Goal: Information Seeking & Learning: Learn about a topic

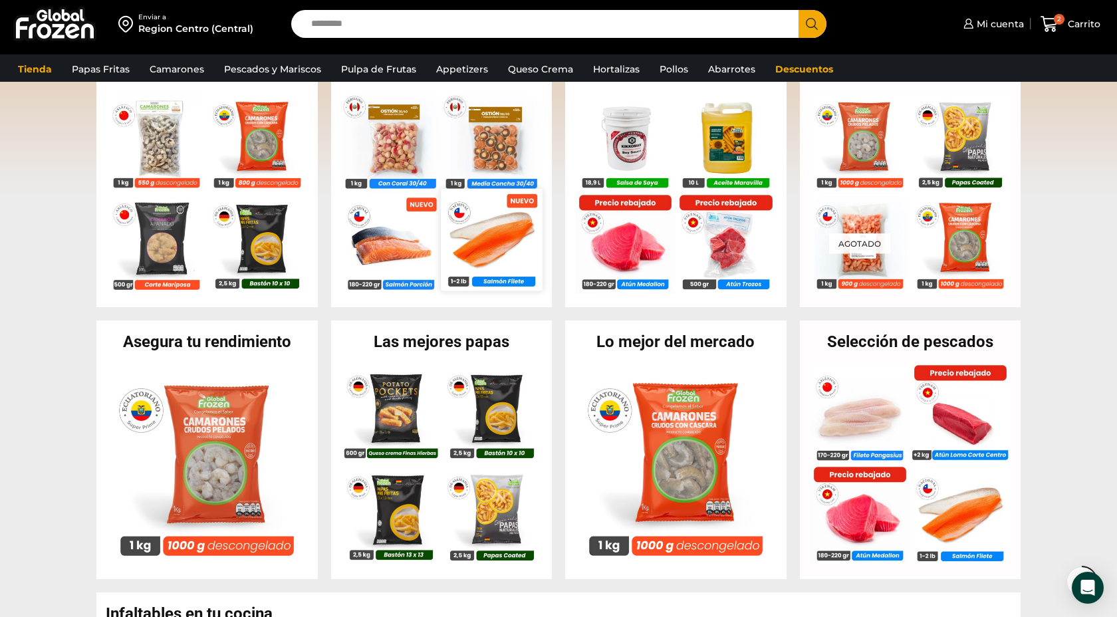
scroll to position [315, 0]
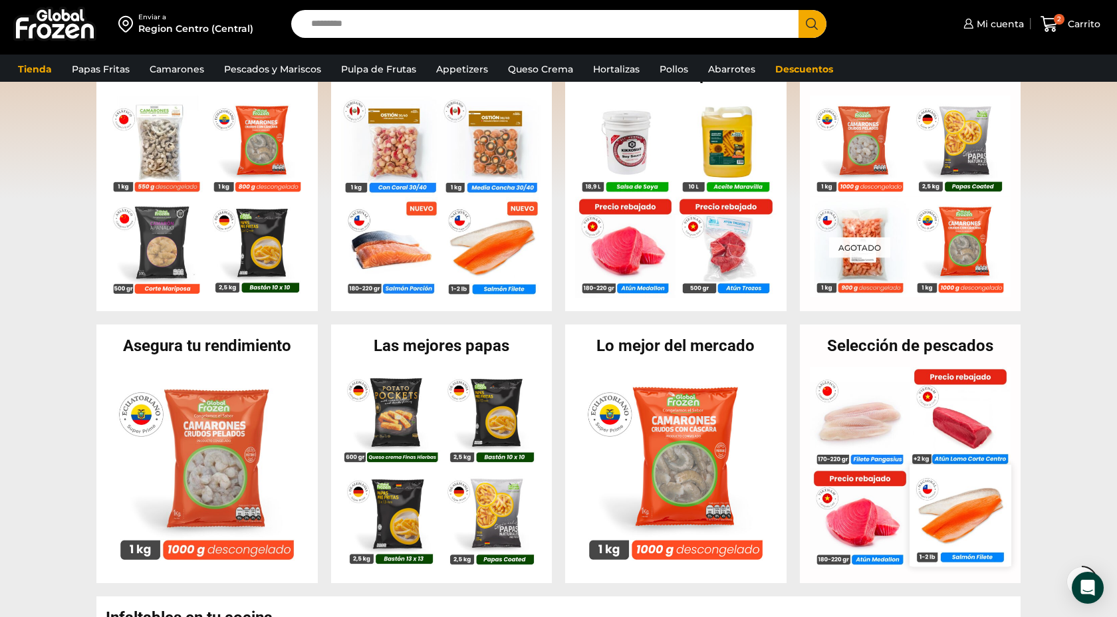
click at [968, 528] on img at bounding box center [960, 515] width 101 height 101
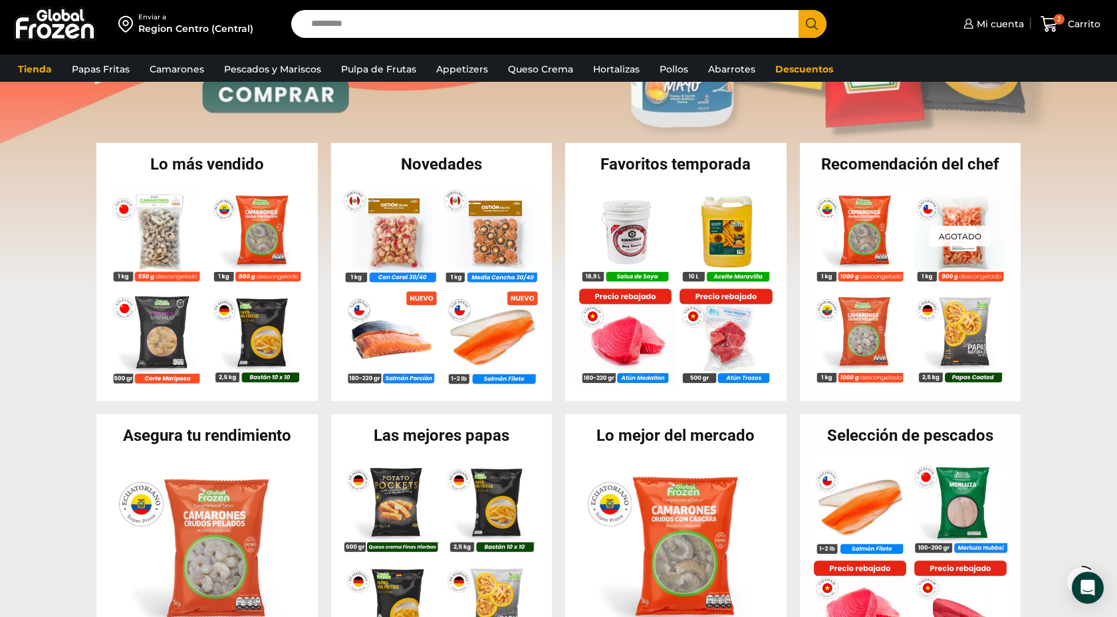
scroll to position [137, 0]
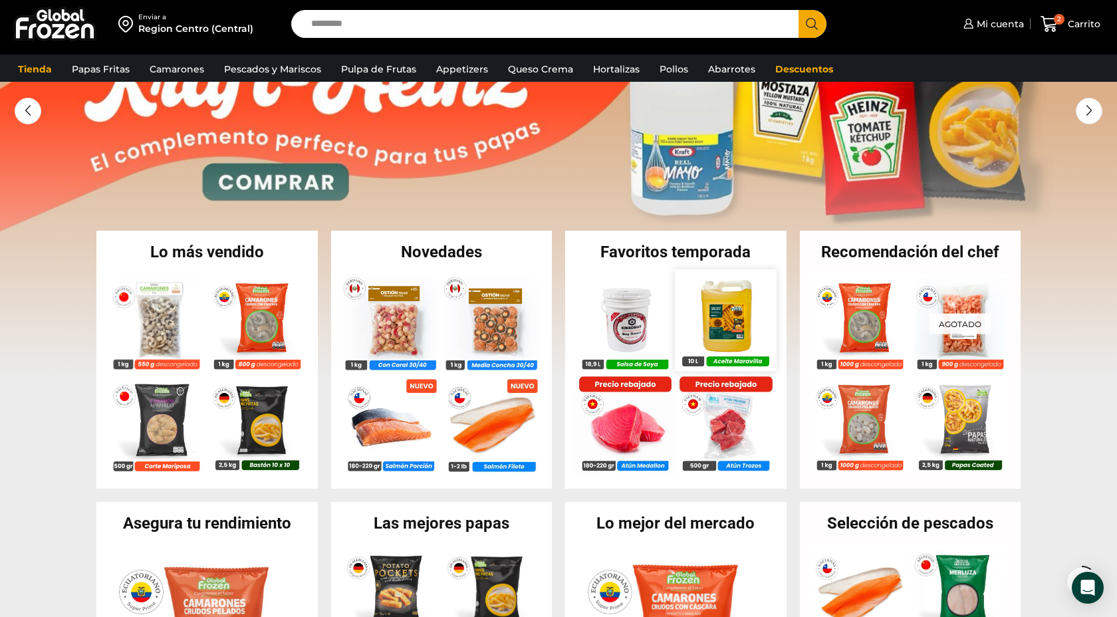
click at [737, 322] on img at bounding box center [726, 319] width 101 height 101
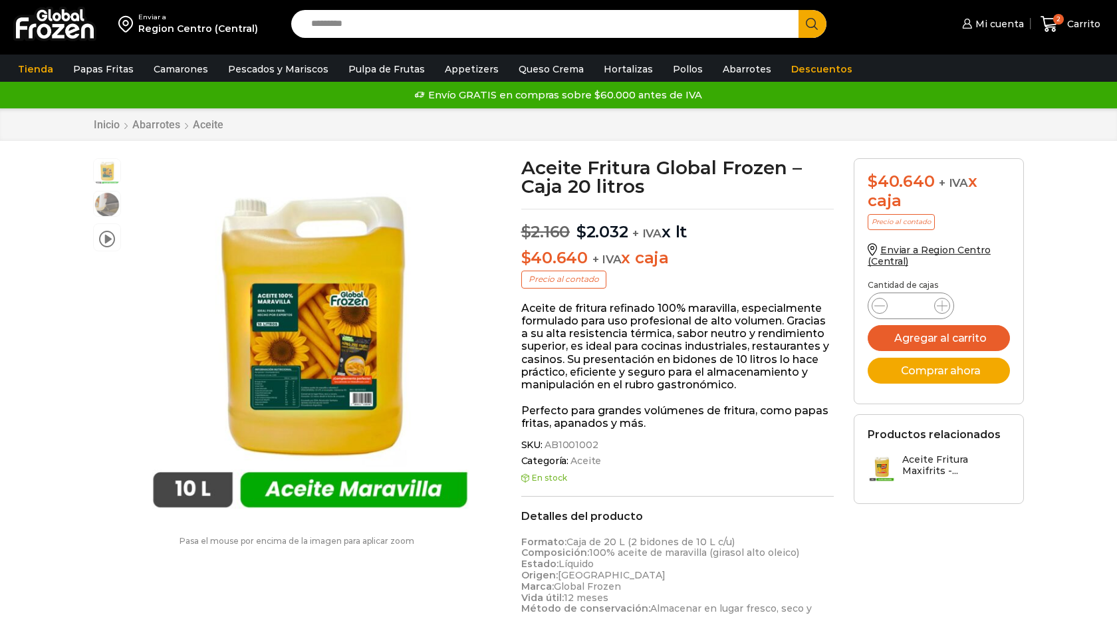
scroll to position [1, 0]
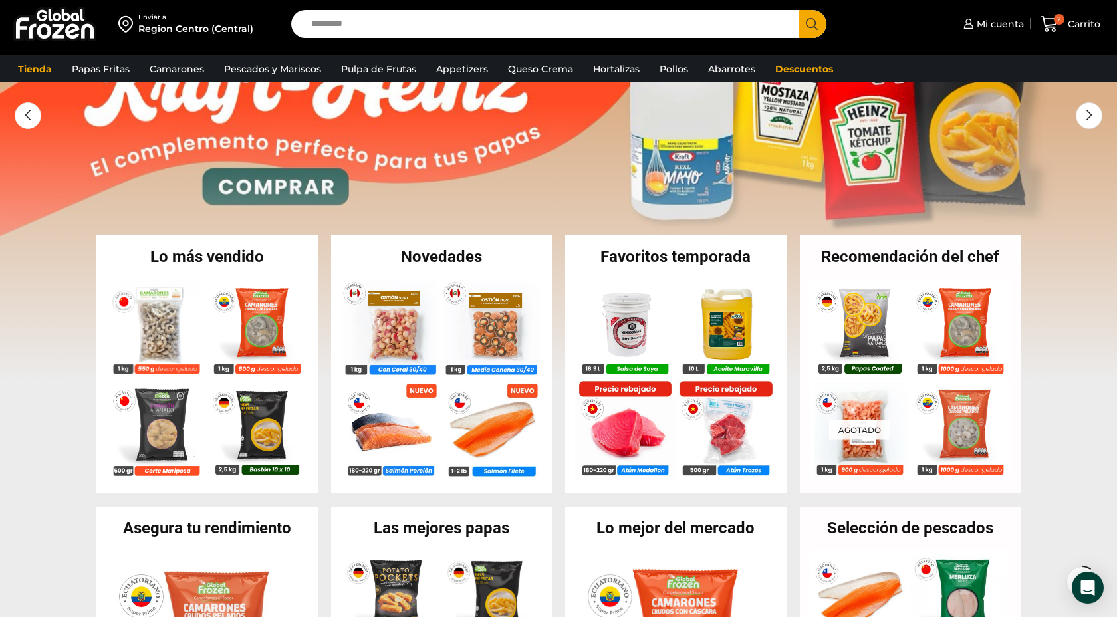
scroll to position [131, 0]
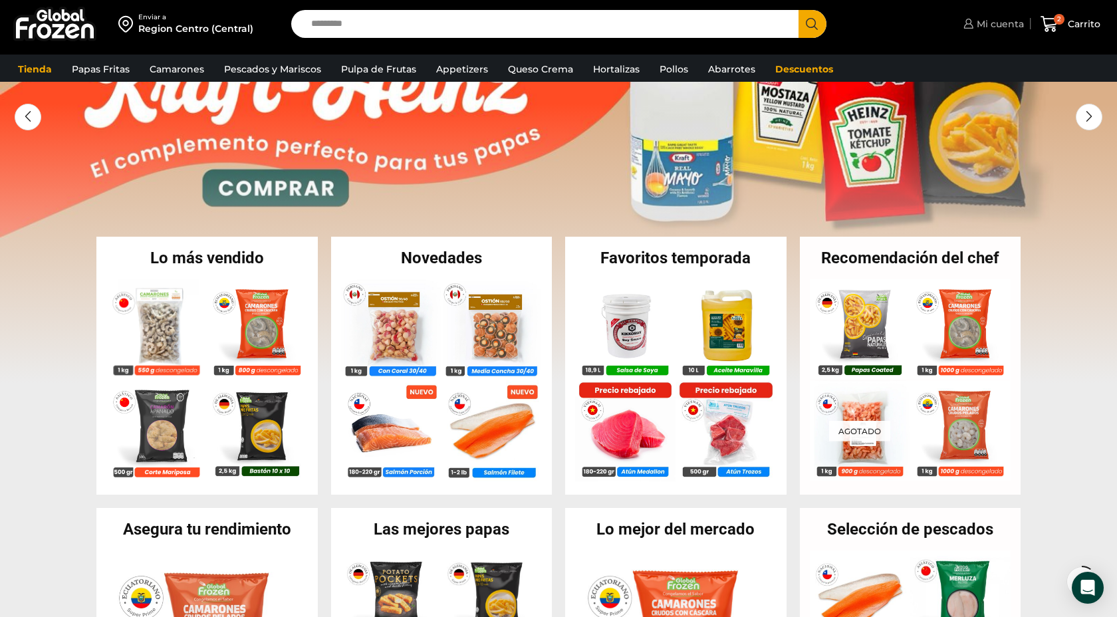
click at [1002, 23] on span "Mi cuenta" at bounding box center [998, 23] width 51 height 13
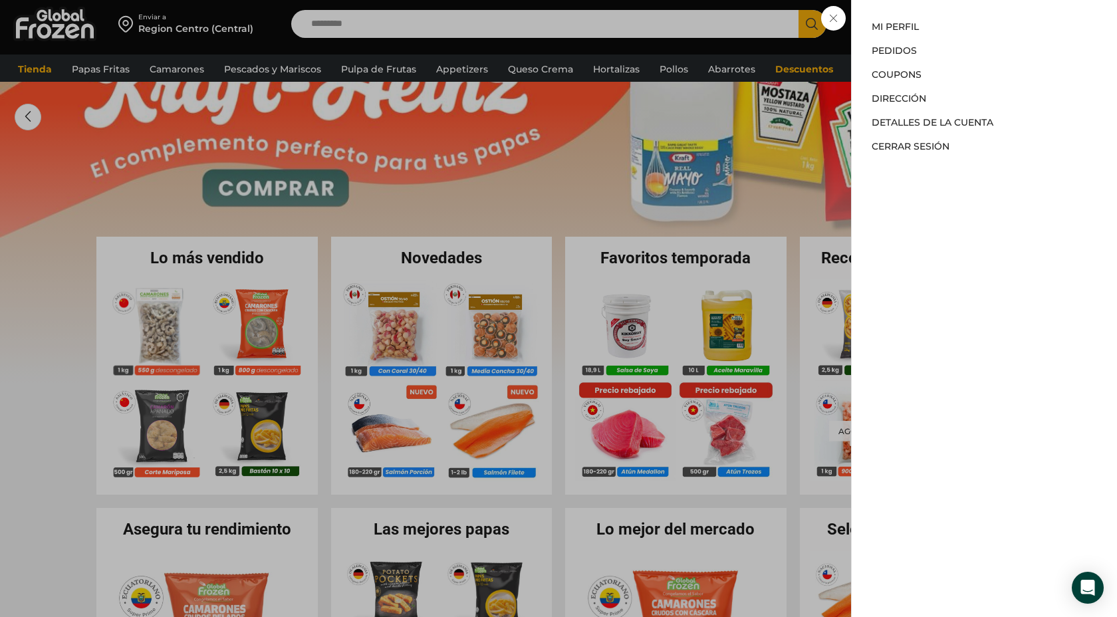
click at [960, 37] on div "Mi cuenta Mi cuenta Mi perfil Pedidos Descargas Coupons Dirección Detalles de l…" at bounding box center [992, 24] width 64 height 27
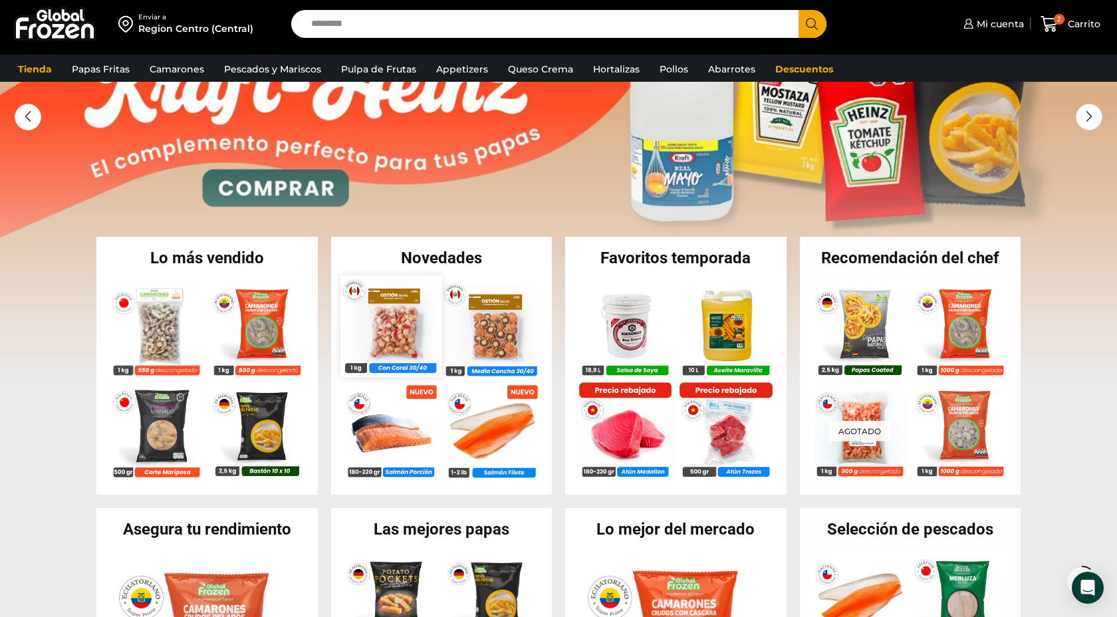
click at [388, 328] on img at bounding box center [390, 325] width 101 height 101
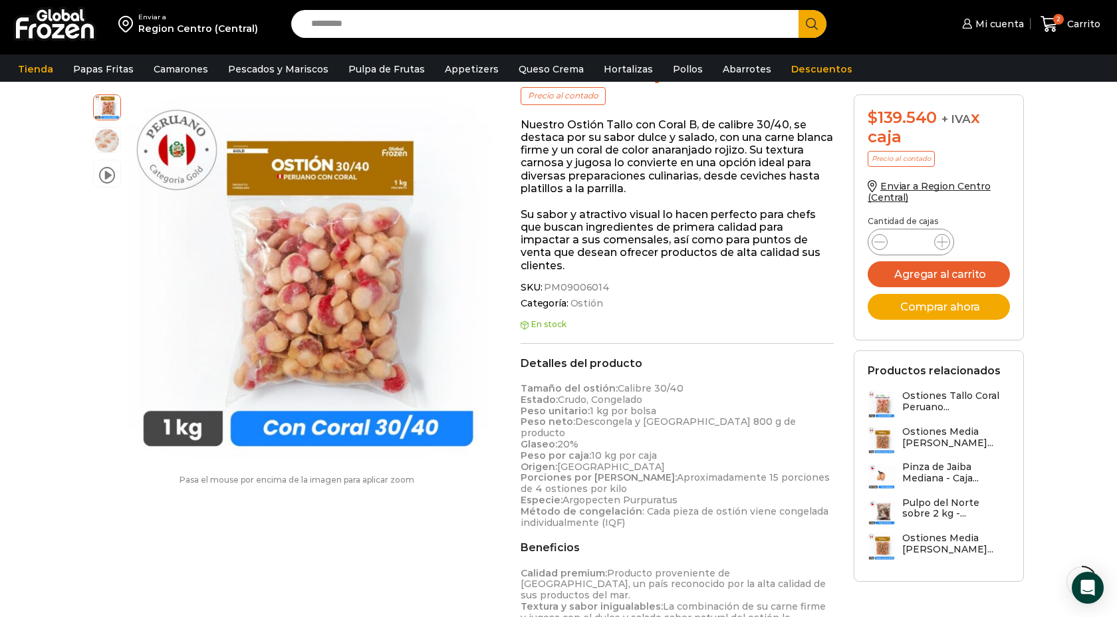
scroll to position [220, 0]
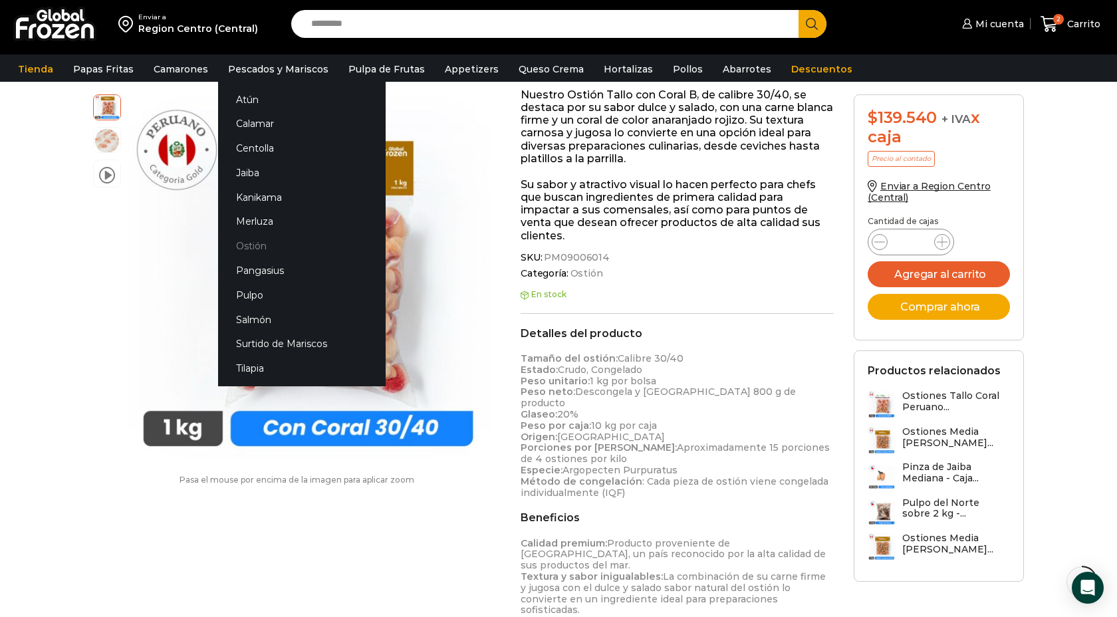
click at [252, 249] on link "Ostión" at bounding box center [302, 246] width 168 height 25
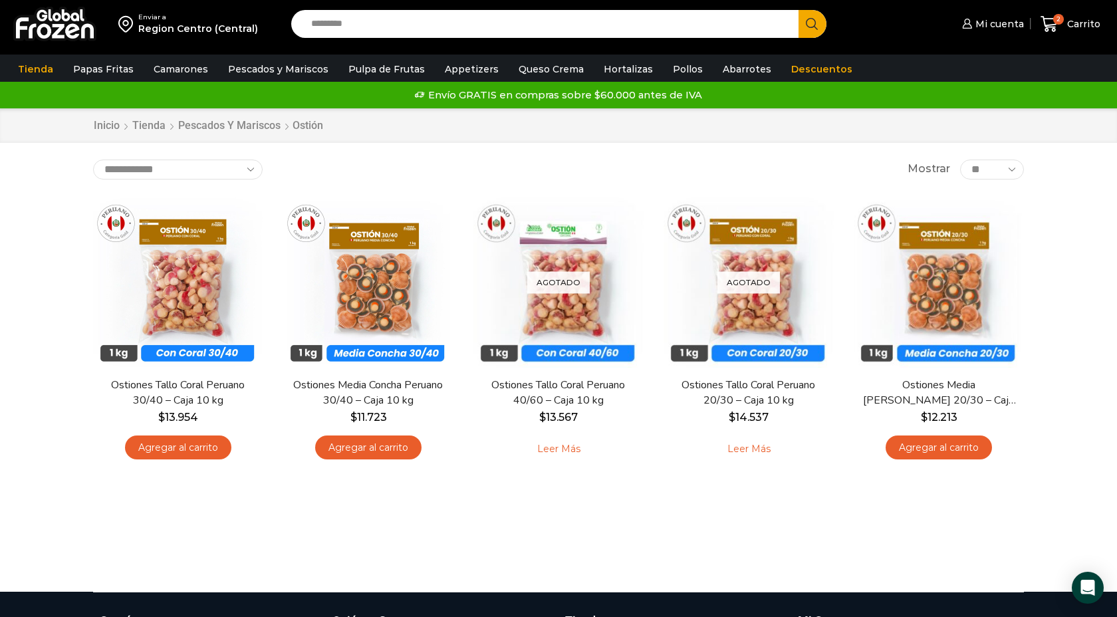
click at [352, 29] on input "Search input" at bounding box center [548, 24] width 487 height 28
type input "********"
click at [799, 10] on button "Search" at bounding box center [813, 24] width 28 height 28
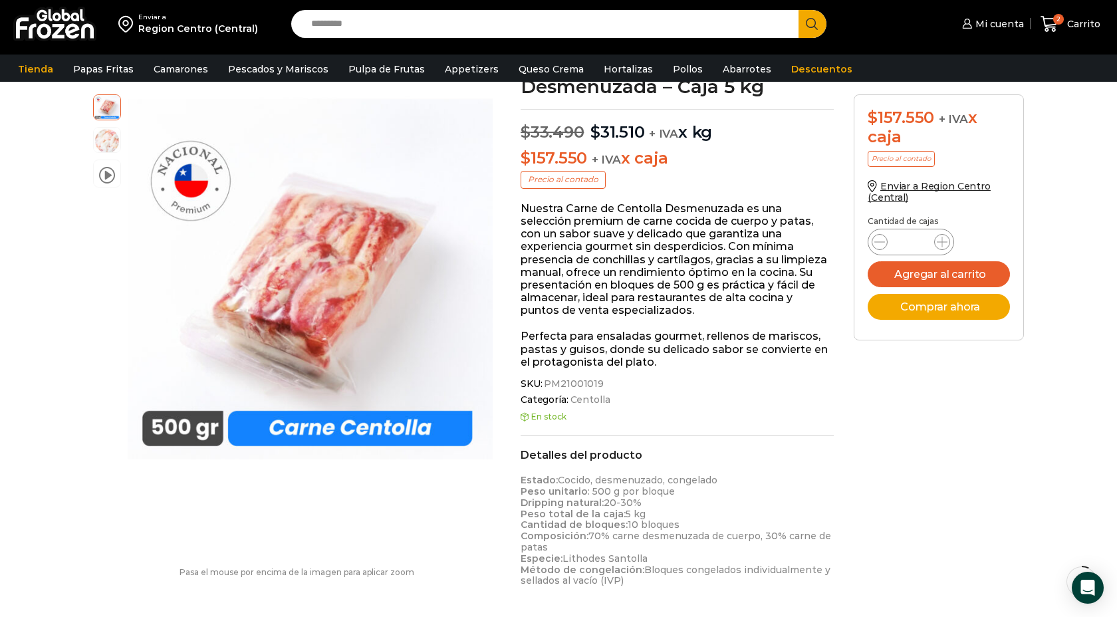
scroll to position [108, 0]
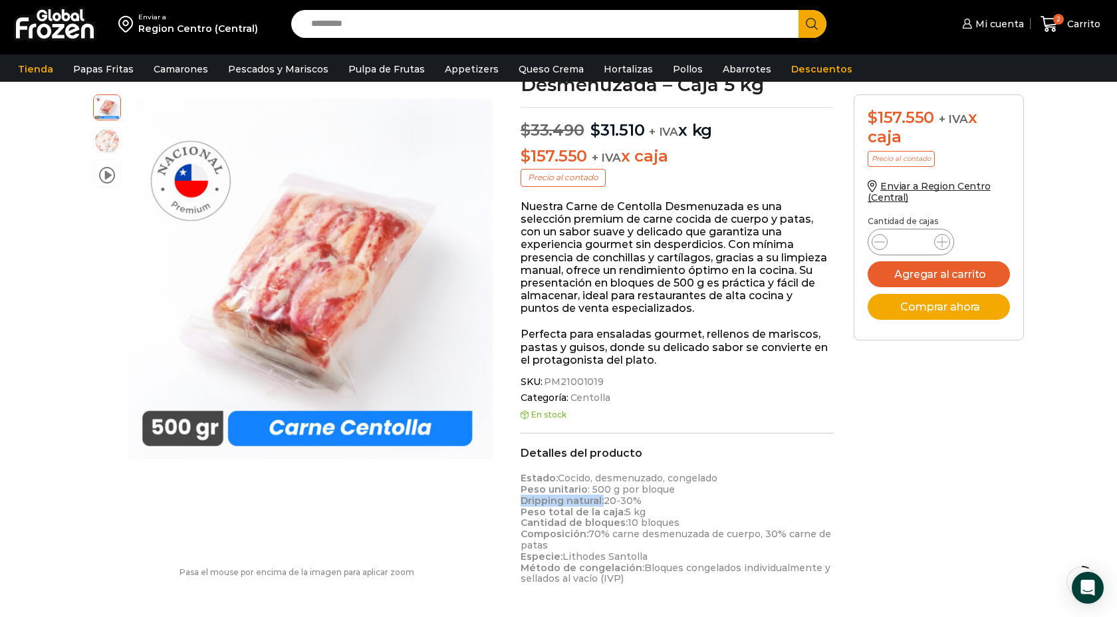
drag, startPoint x: 522, startPoint y: 499, endPoint x: 602, endPoint y: 503, distance: 79.9
click at [602, 503] on p "Estado: Cocido, desmenuzado, congelado Peso unitario : 500 g por bloque Drippin…" at bounding box center [677, 529] width 313 height 112
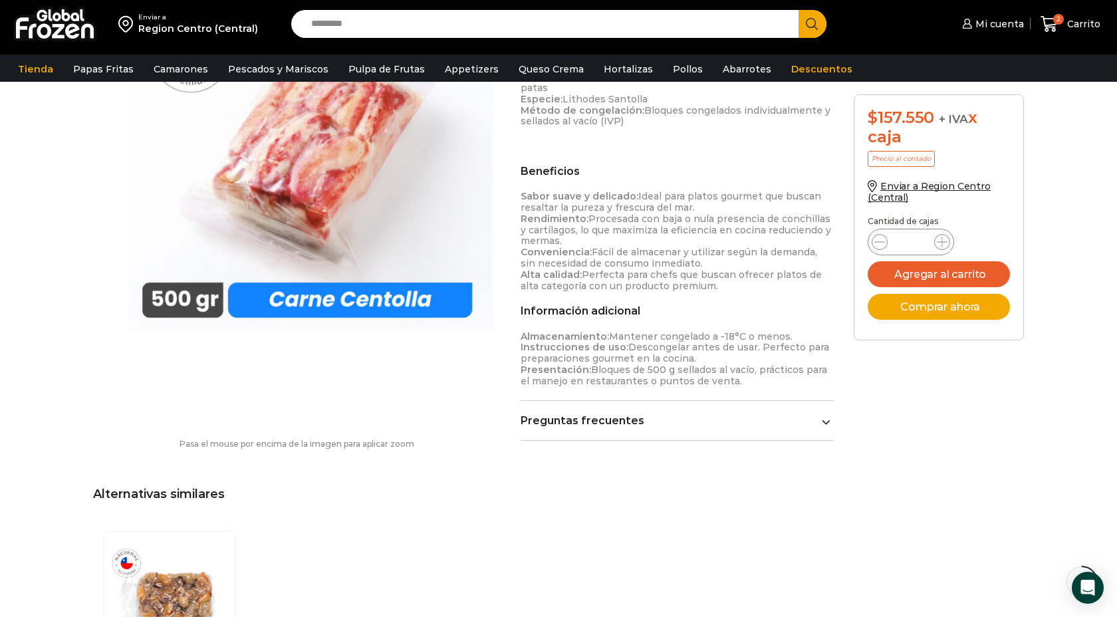
scroll to position [588, 0]
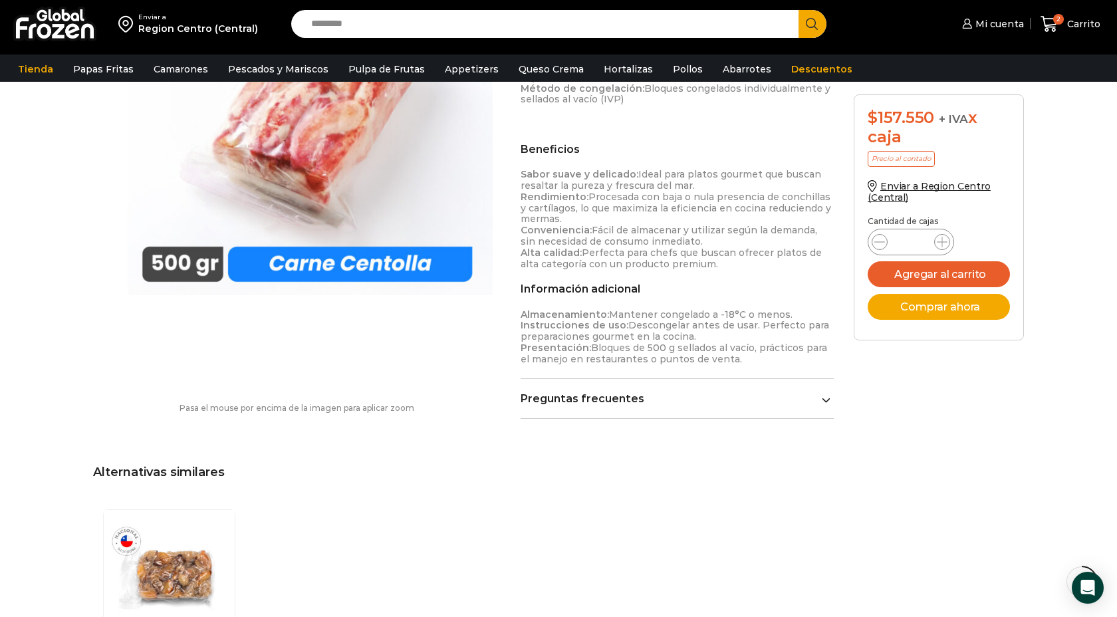
click at [625, 404] on link "Preguntas frecuentes" at bounding box center [677, 398] width 313 height 13
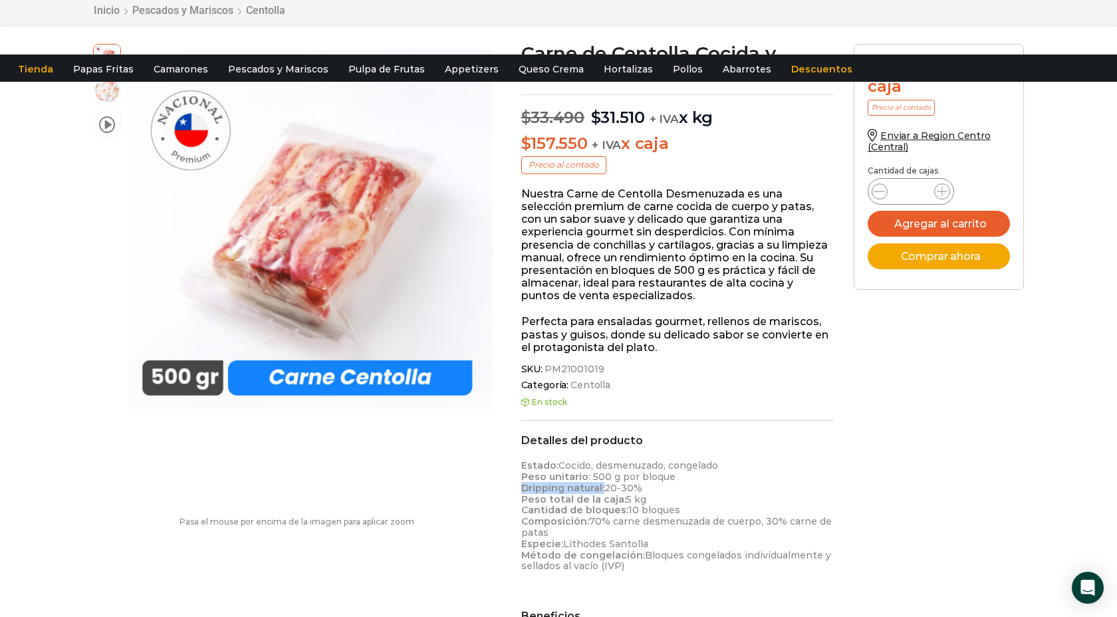
scroll to position [0, 0]
